Goal: Use online tool/utility: Use online tool/utility

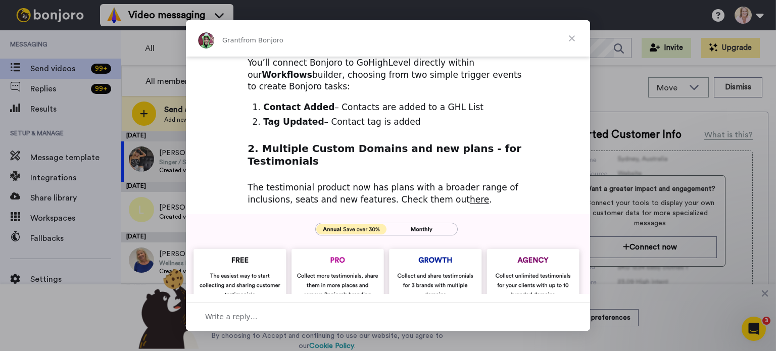
scroll to position [215, 0]
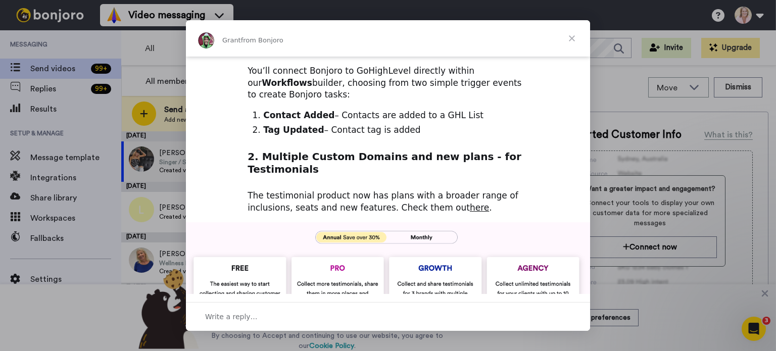
click at [416, 222] on img "Intercom messenger" at bounding box center [388, 327] width 404 height 210
click at [570, 40] on span "Close" at bounding box center [572, 38] width 36 height 36
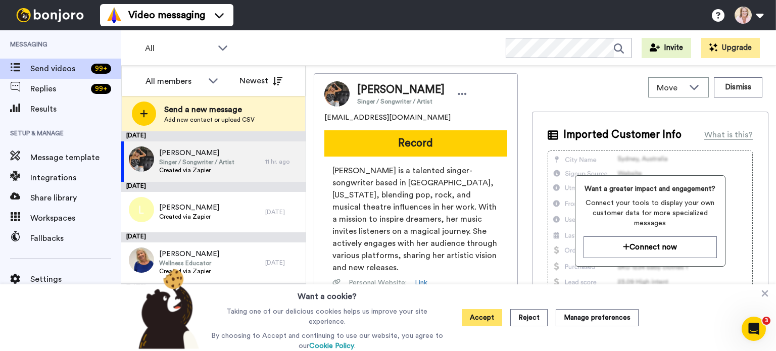
click at [478, 317] on button "Accept" at bounding box center [482, 317] width 40 height 17
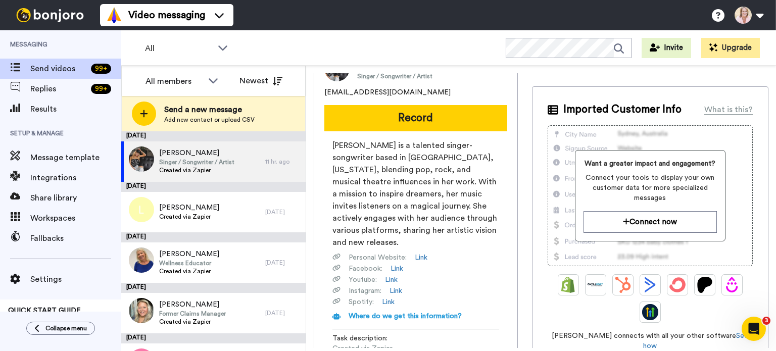
scroll to position [51, 0]
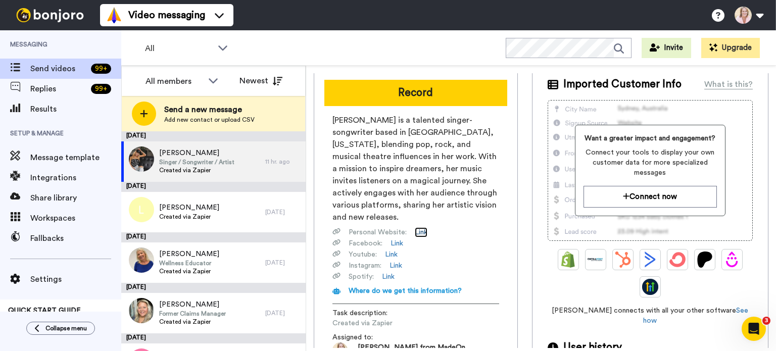
click at [419, 227] on link "Link" at bounding box center [421, 232] width 13 height 10
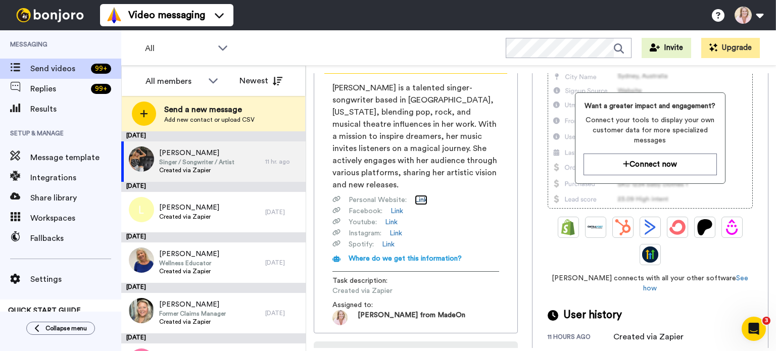
scroll to position [0, 0]
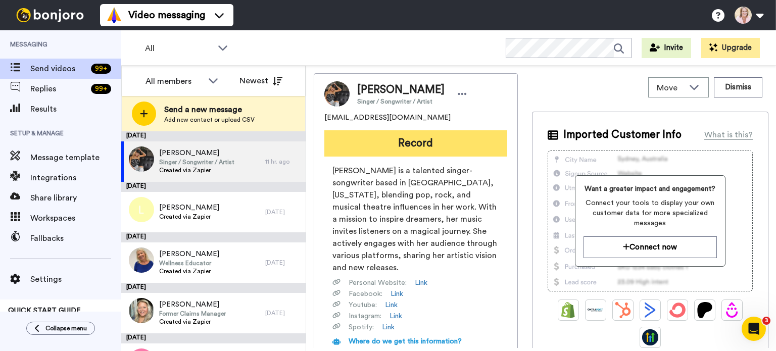
click at [409, 145] on button "Record" at bounding box center [415, 143] width 183 height 26
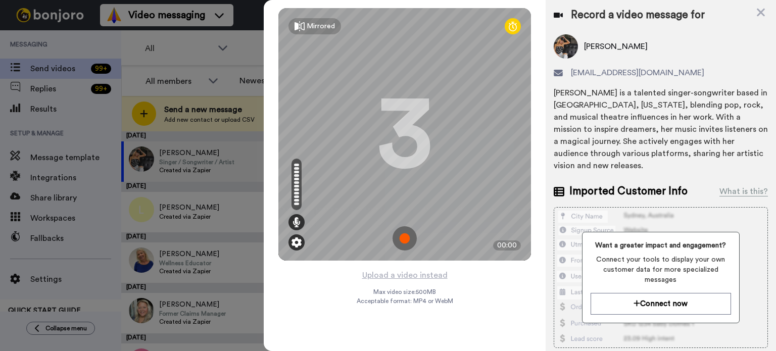
click at [300, 244] on img at bounding box center [297, 242] width 10 height 10
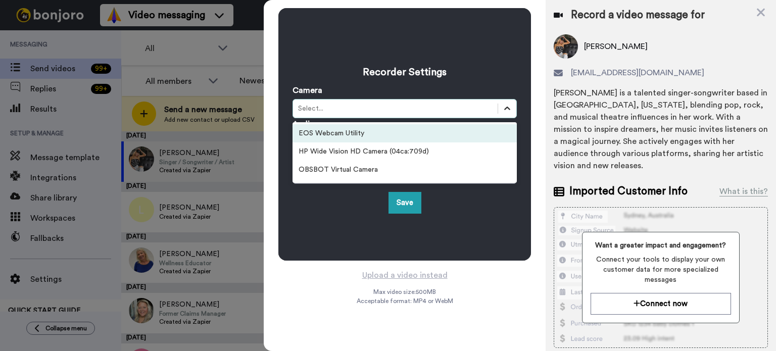
click at [499, 109] on div at bounding box center [507, 109] width 18 height 18
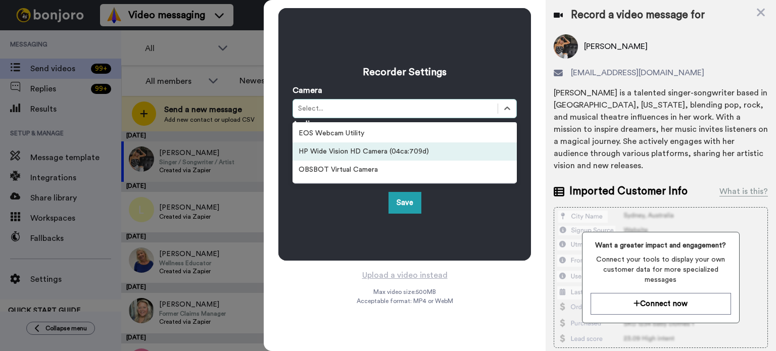
click at [402, 157] on div "HP Wide Vision HD Camera (04ca:709d)" at bounding box center [405, 151] width 224 height 18
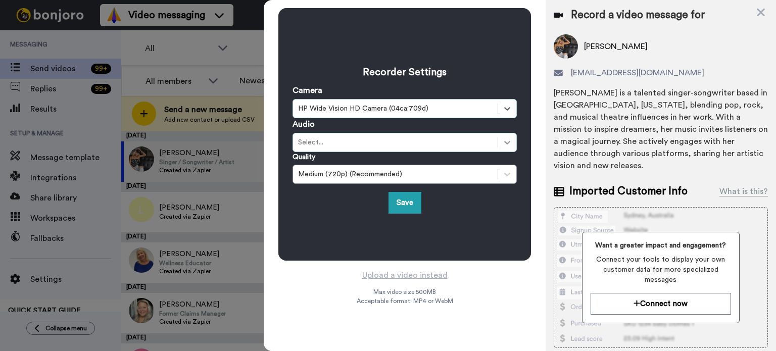
click at [508, 142] on icon at bounding box center [507, 142] width 10 height 10
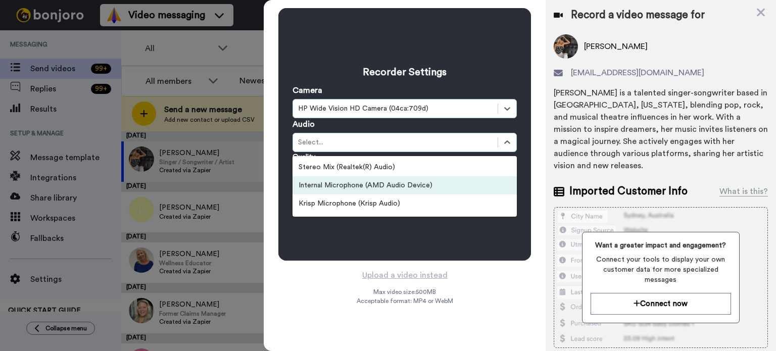
click at [445, 188] on div "Internal Microphone (AMD Audio Device)" at bounding box center [405, 185] width 224 height 18
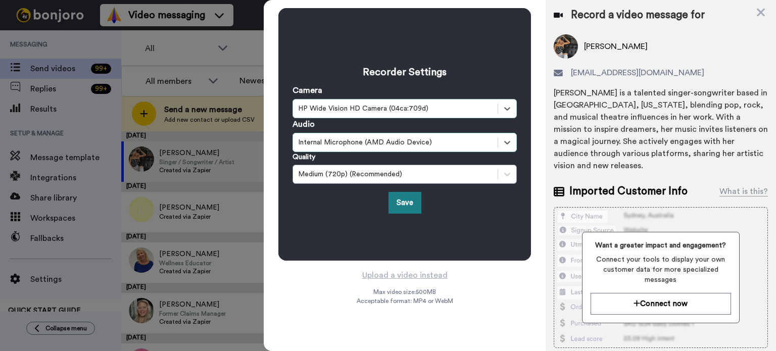
click at [408, 207] on button "Save" at bounding box center [405, 203] width 33 height 22
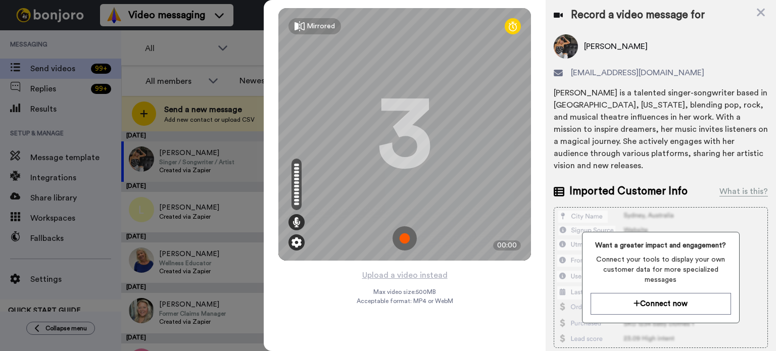
click at [294, 243] on img at bounding box center [297, 242] width 10 height 10
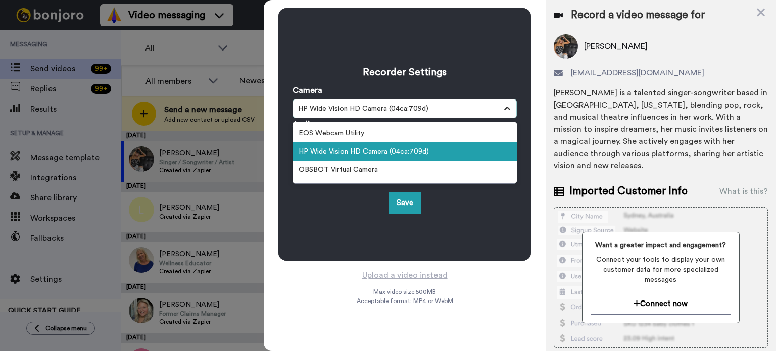
click at [505, 109] on icon at bounding box center [507, 109] width 10 height 10
click at [418, 150] on div "HP Wide Vision HD Camera (04ca:709d)" at bounding box center [405, 151] width 224 height 18
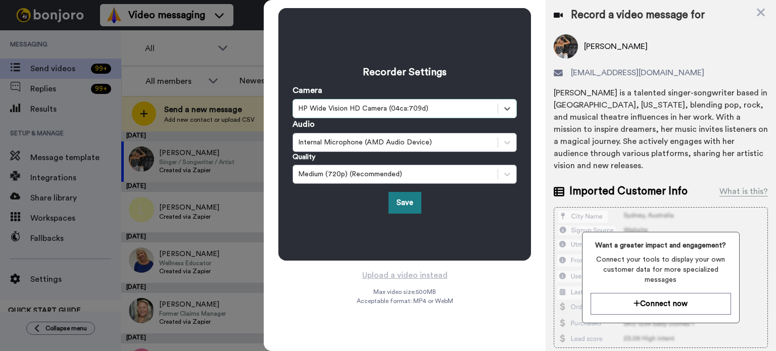
click at [405, 205] on button "Save" at bounding box center [405, 203] width 33 height 22
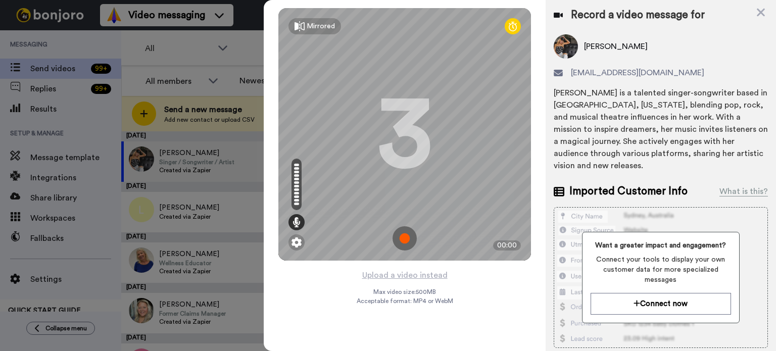
click at [109, 45] on div at bounding box center [388, 175] width 776 height 351
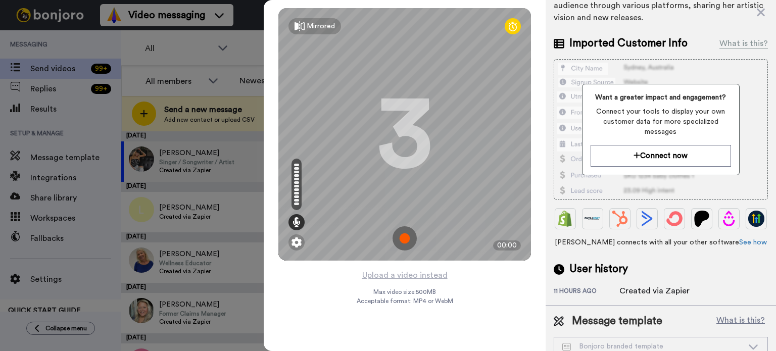
scroll to position [152, 0]
